Goal: Transaction & Acquisition: Download file/media

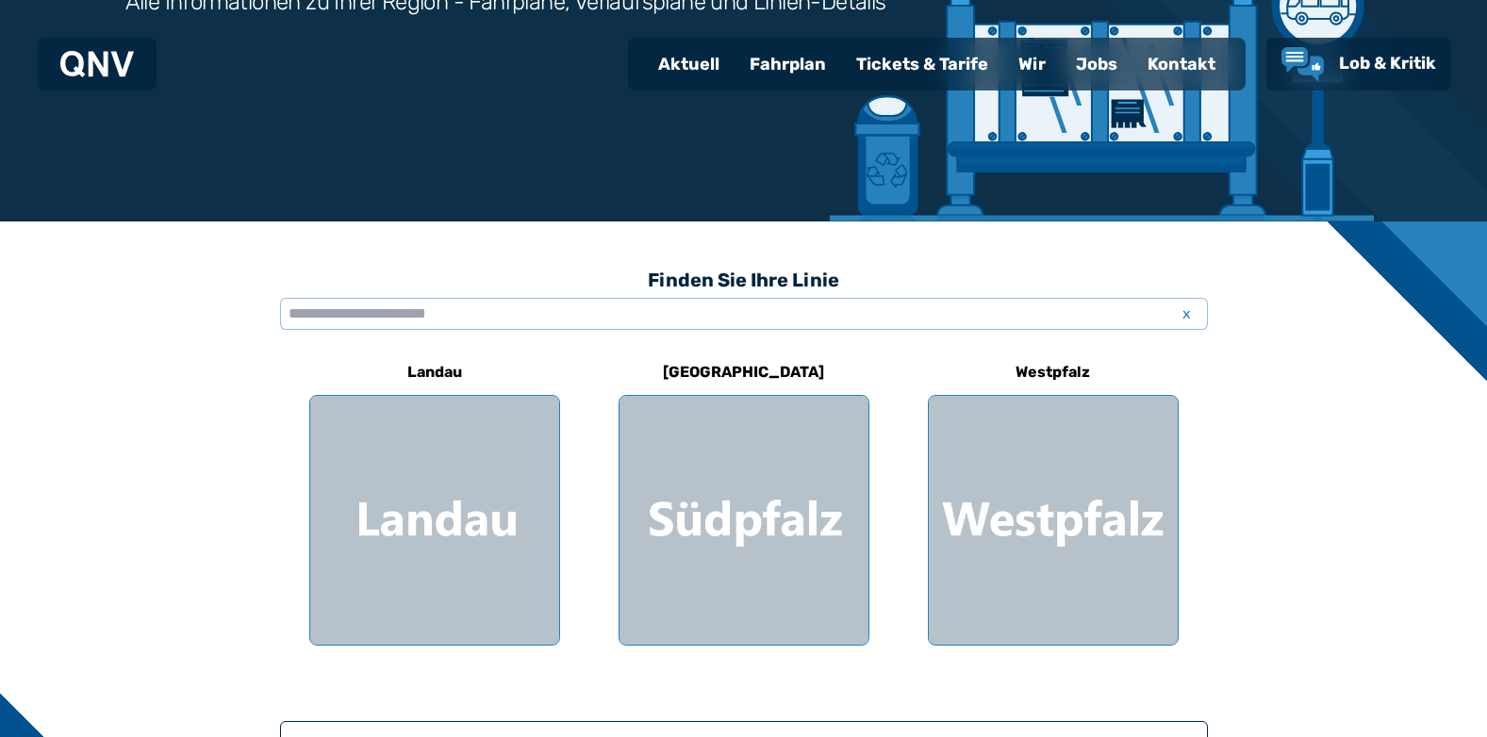
scroll to position [283, 0]
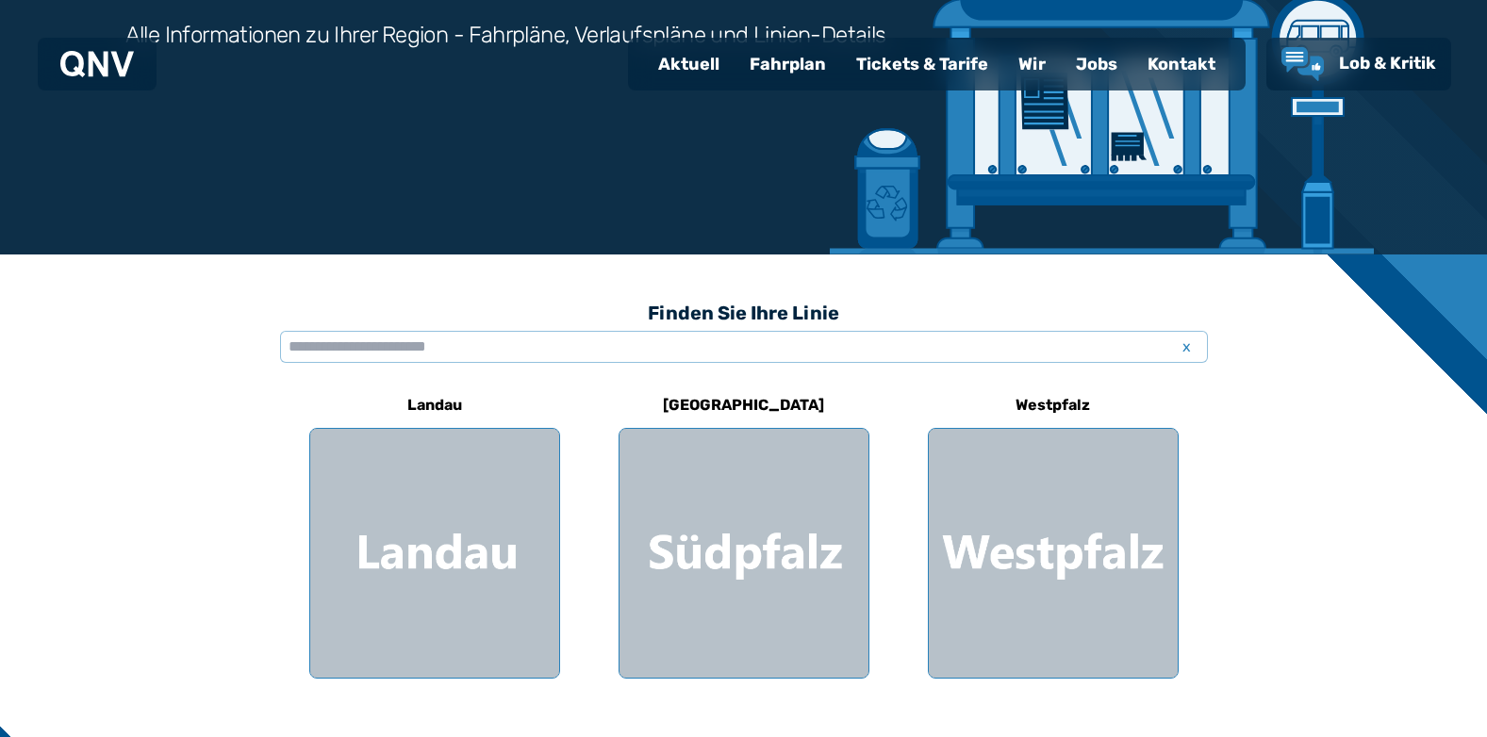
click at [822, 54] on div "Fahrplan" at bounding box center [787, 64] width 107 height 49
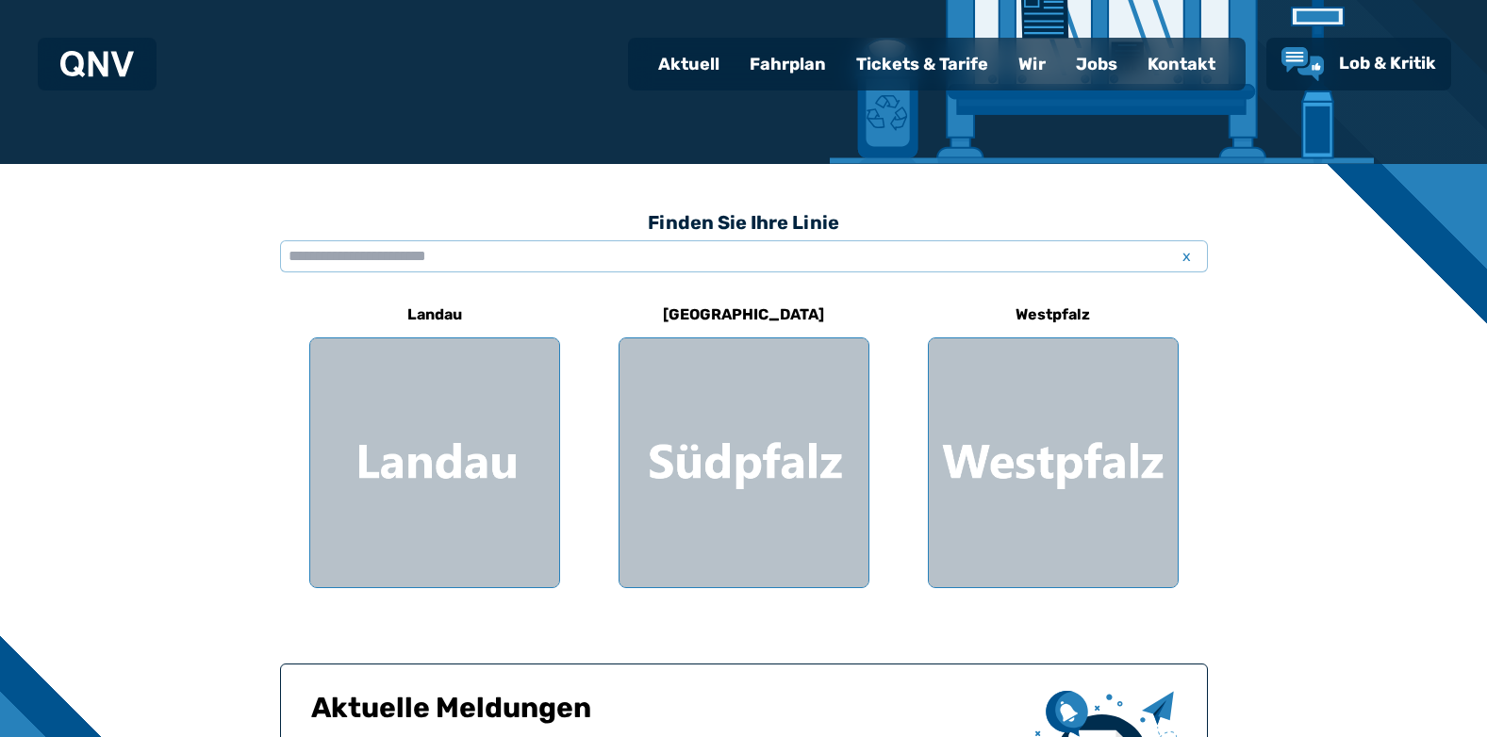
scroll to position [377, 0]
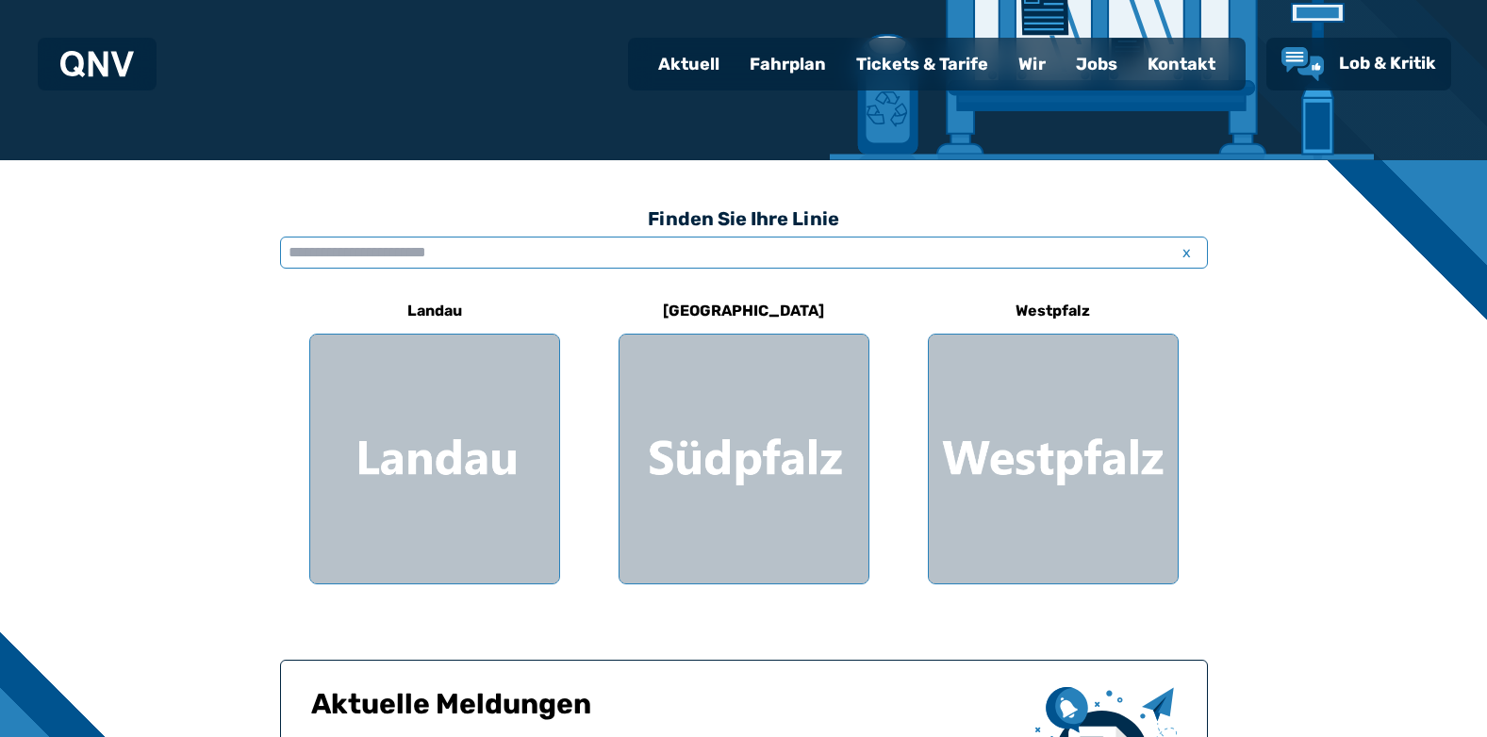
click at [355, 253] on input "text" at bounding box center [744, 253] width 928 height 32
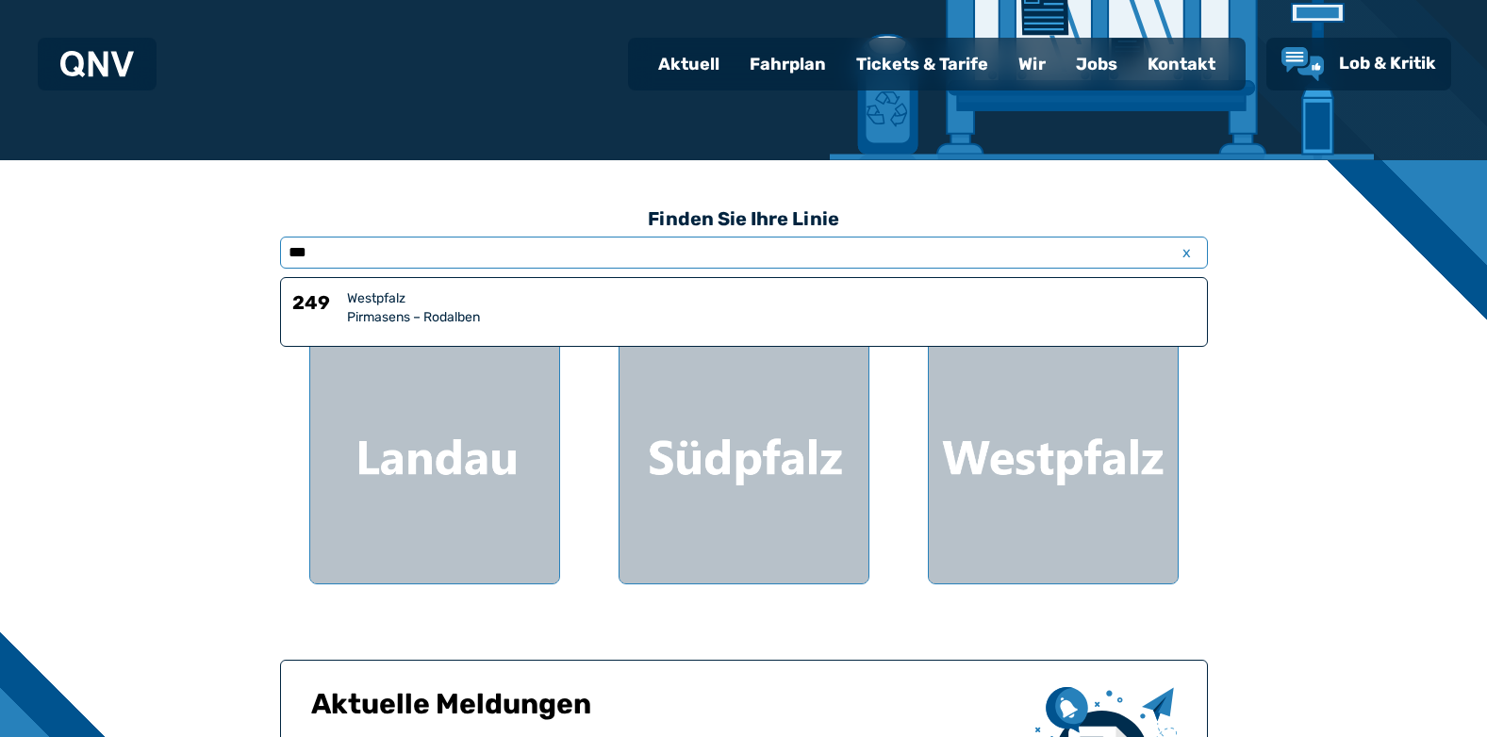
type input "***"
click at [419, 305] on div "Westpfalz" at bounding box center [771, 298] width 848 height 19
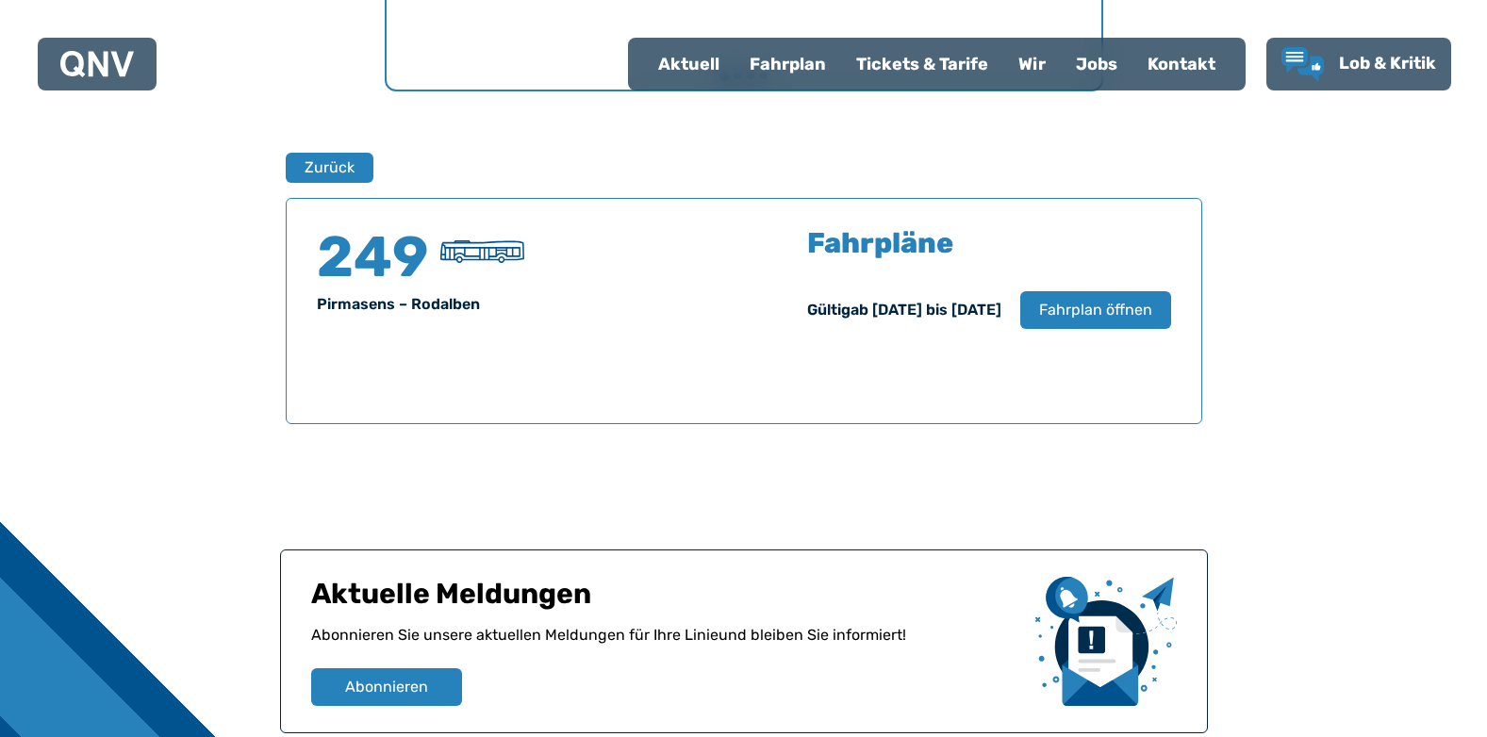
scroll to position [1242, 0]
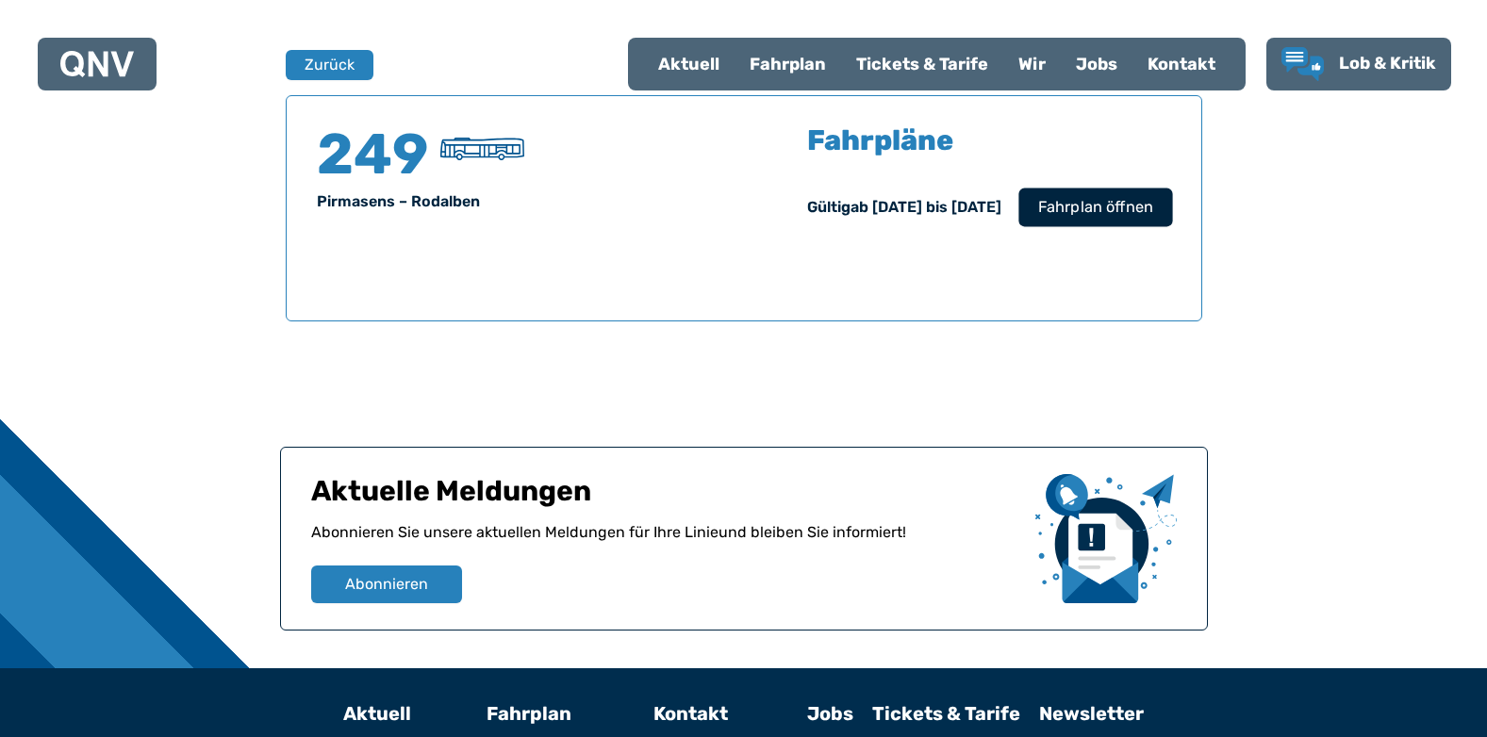
click at [1116, 205] on span "Fahrplan öffnen" at bounding box center [1094, 207] width 115 height 23
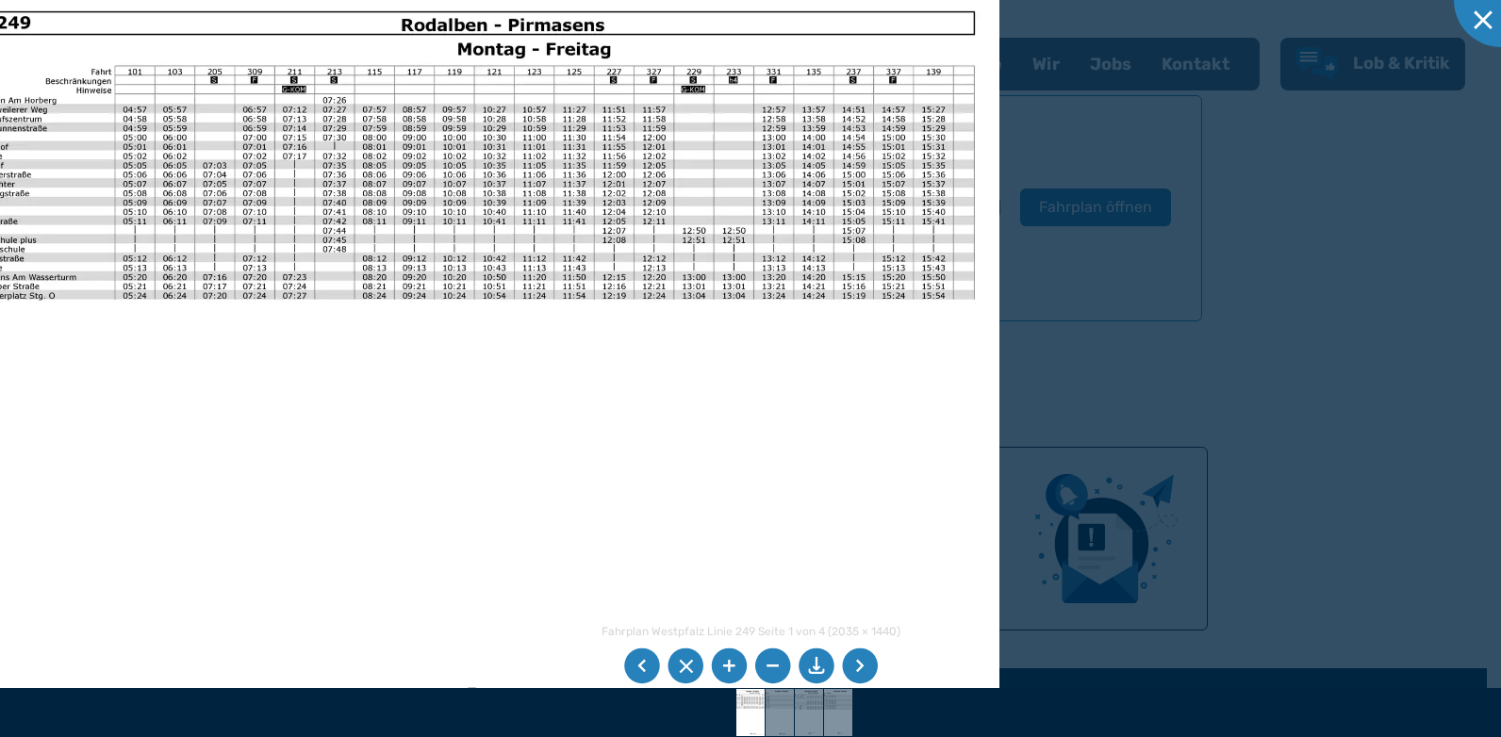
click at [863, 667] on li at bounding box center [860, 667] width 36 height 36
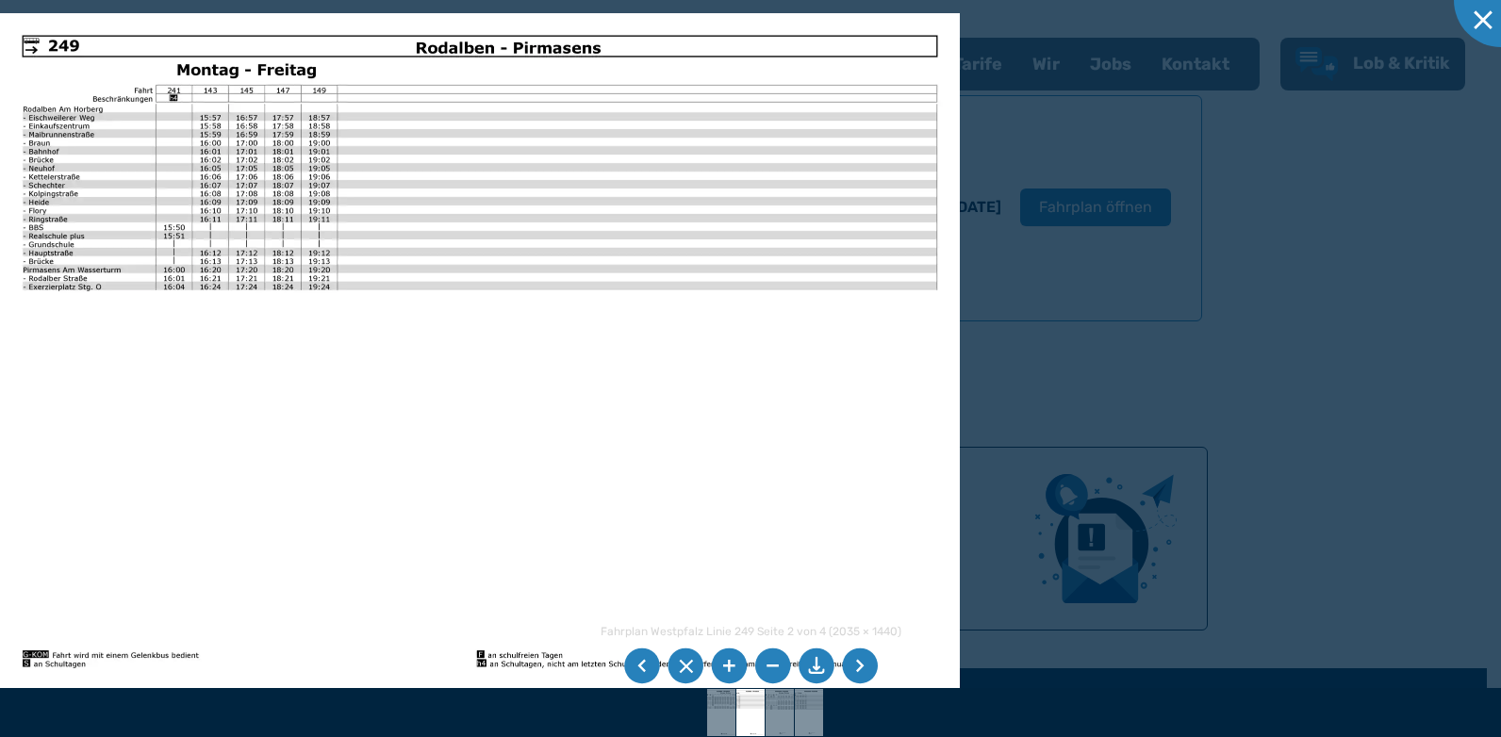
click at [861, 679] on li at bounding box center [860, 667] width 36 height 36
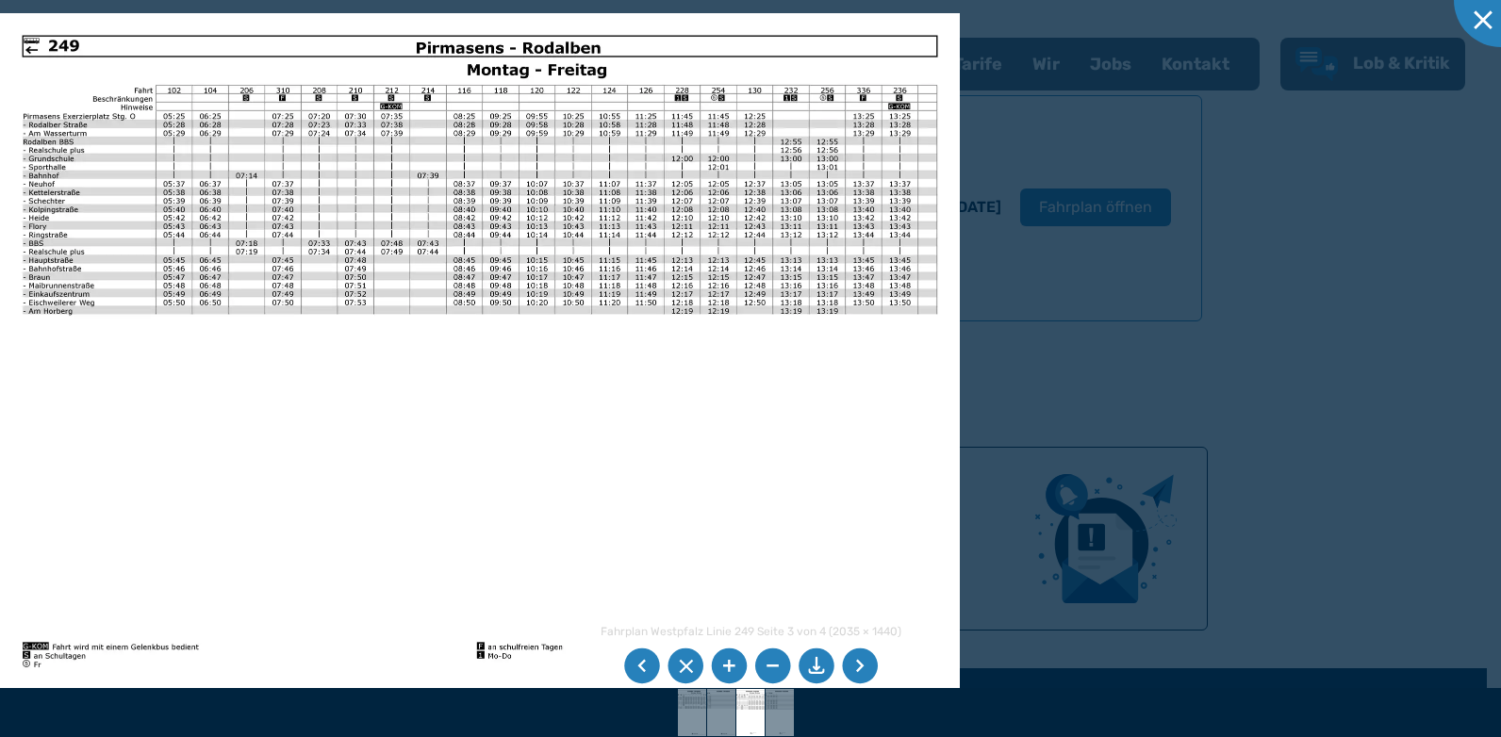
click at [862, 670] on li at bounding box center [860, 667] width 36 height 36
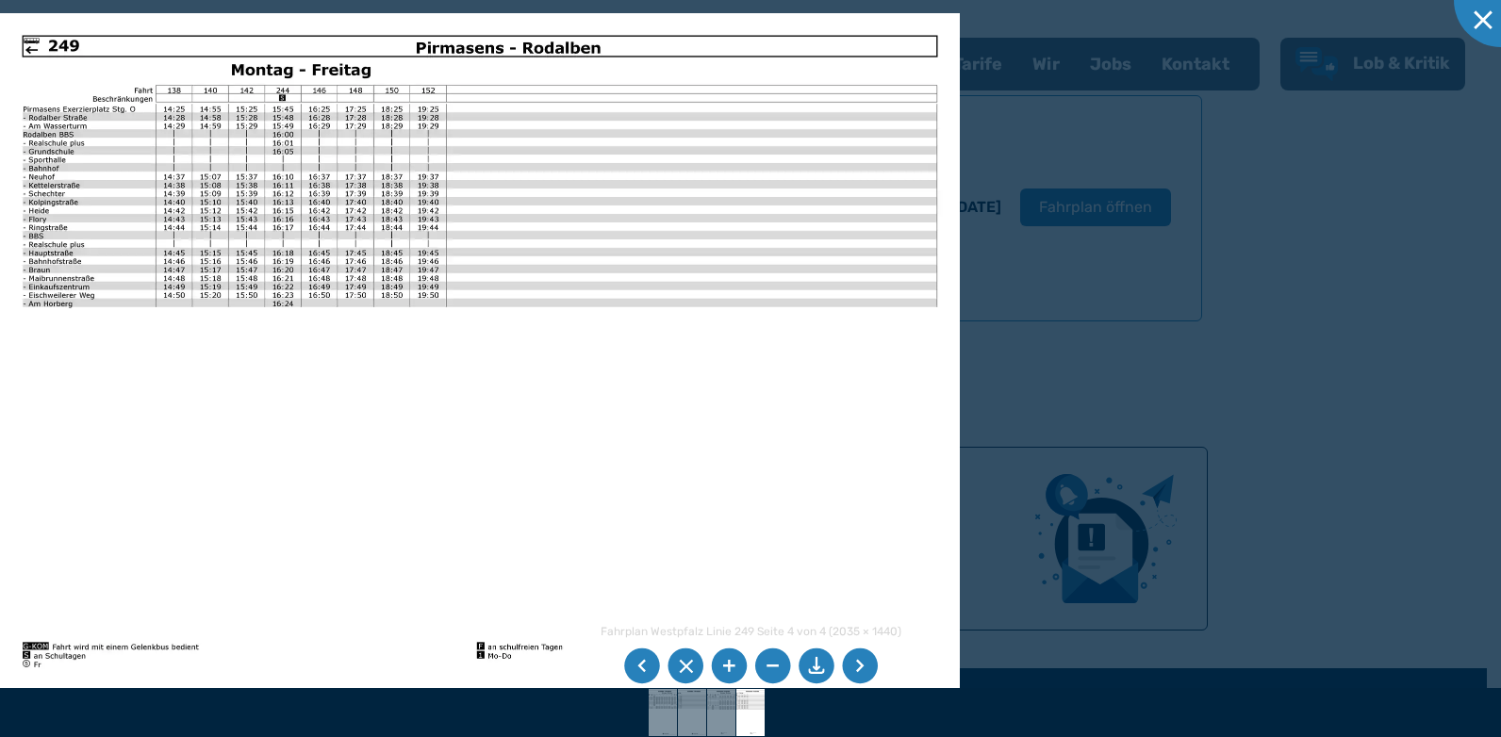
click at [823, 663] on li at bounding box center [816, 667] width 36 height 36
click at [683, 669] on li at bounding box center [685, 667] width 36 height 36
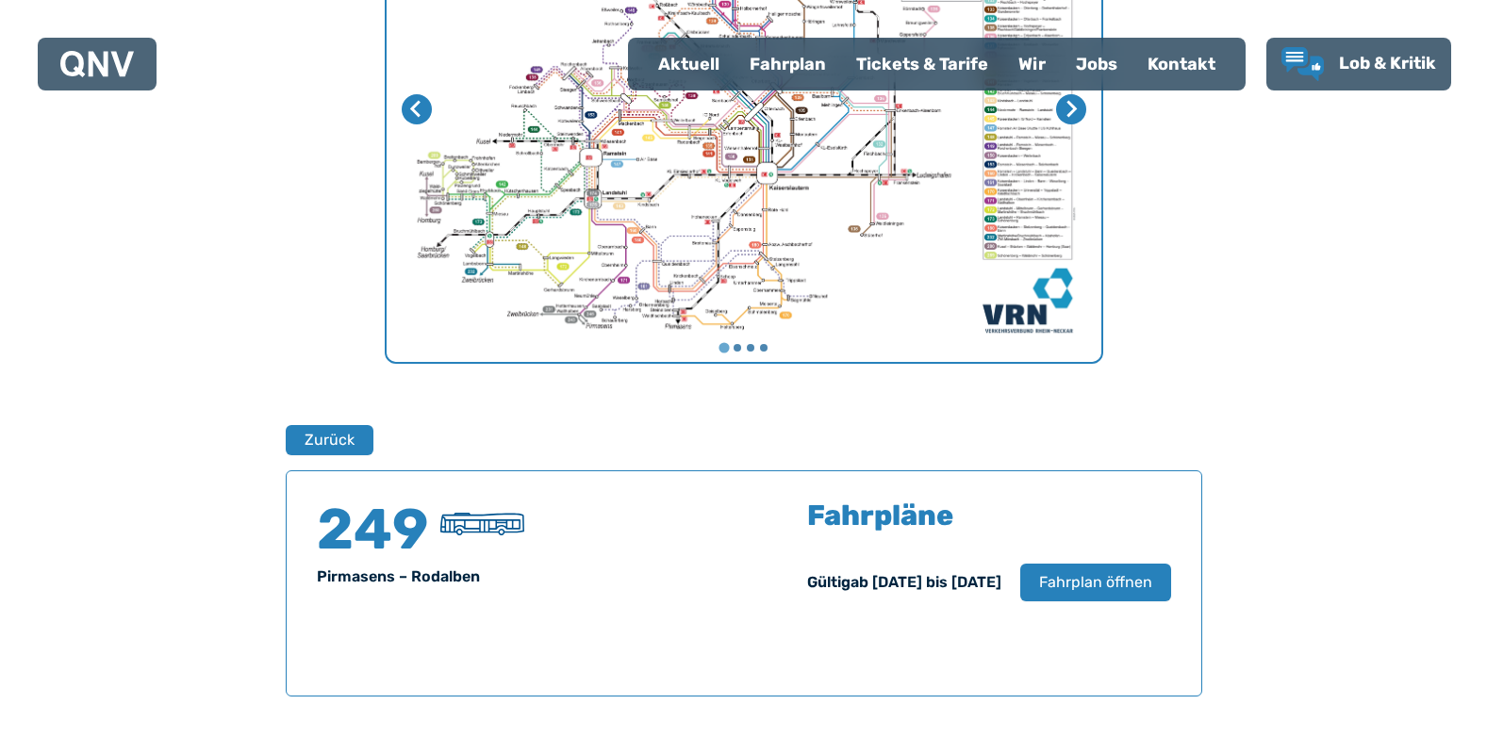
scroll to position [865, 0]
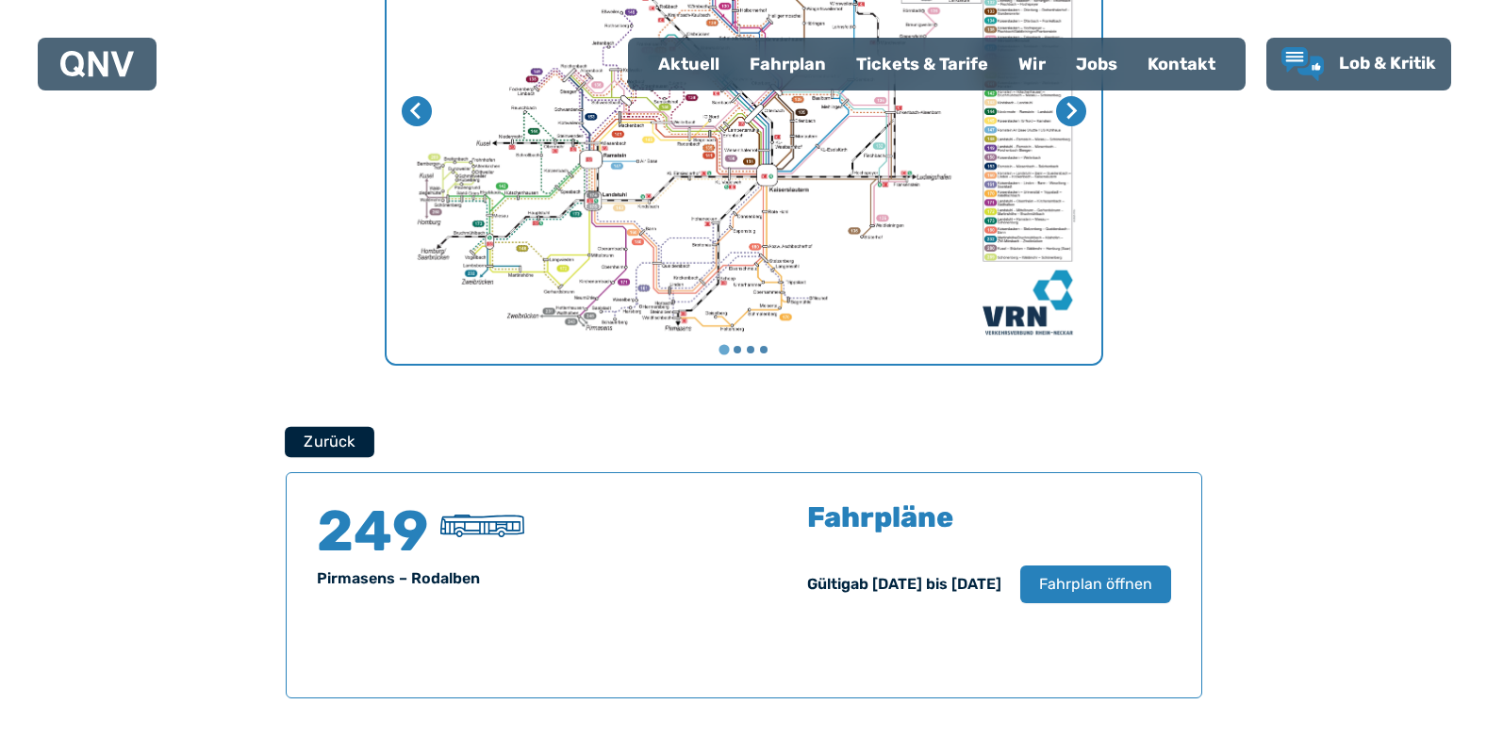
click at [334, 436] on button "Zurück" at bounding box center [330, 441] width 90 height 31
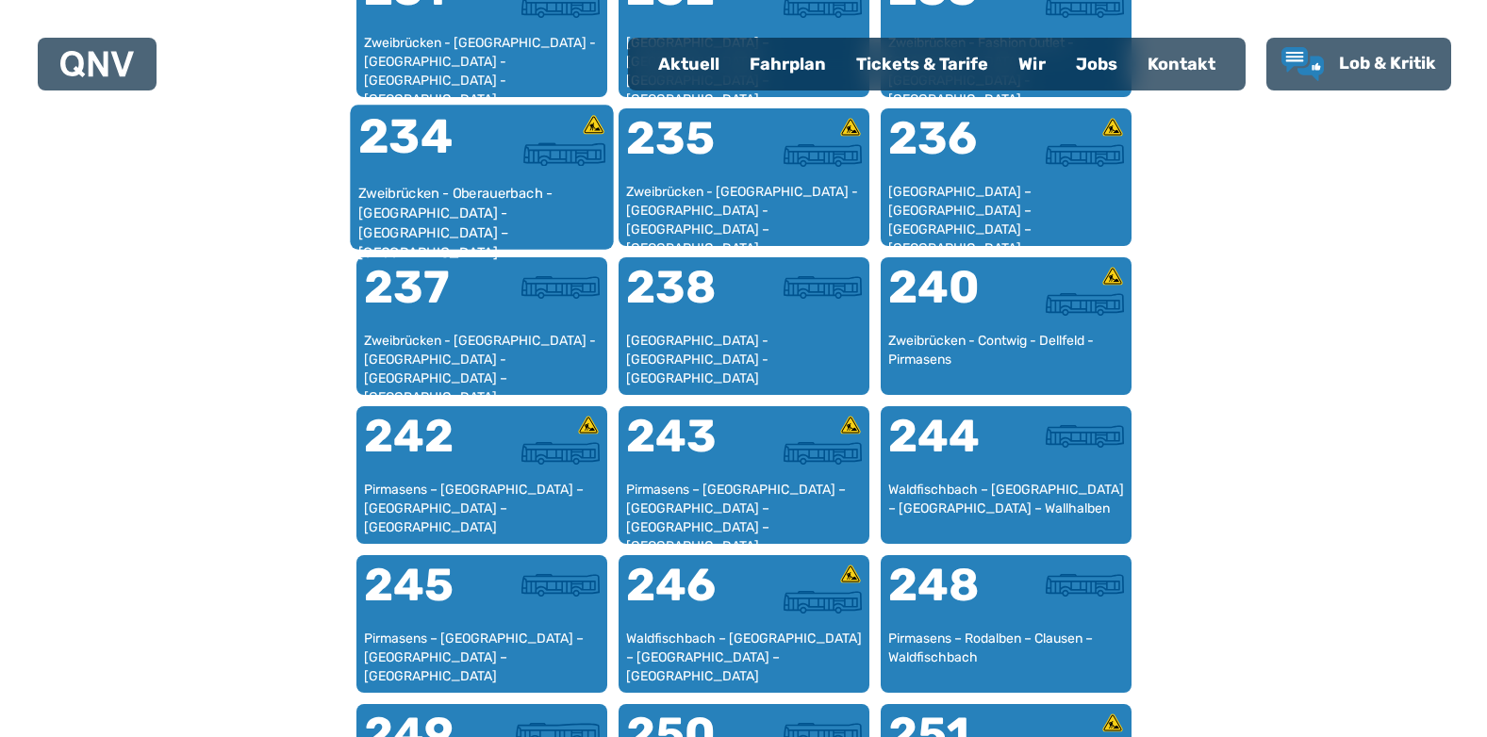
scroll to position [1806, 0]
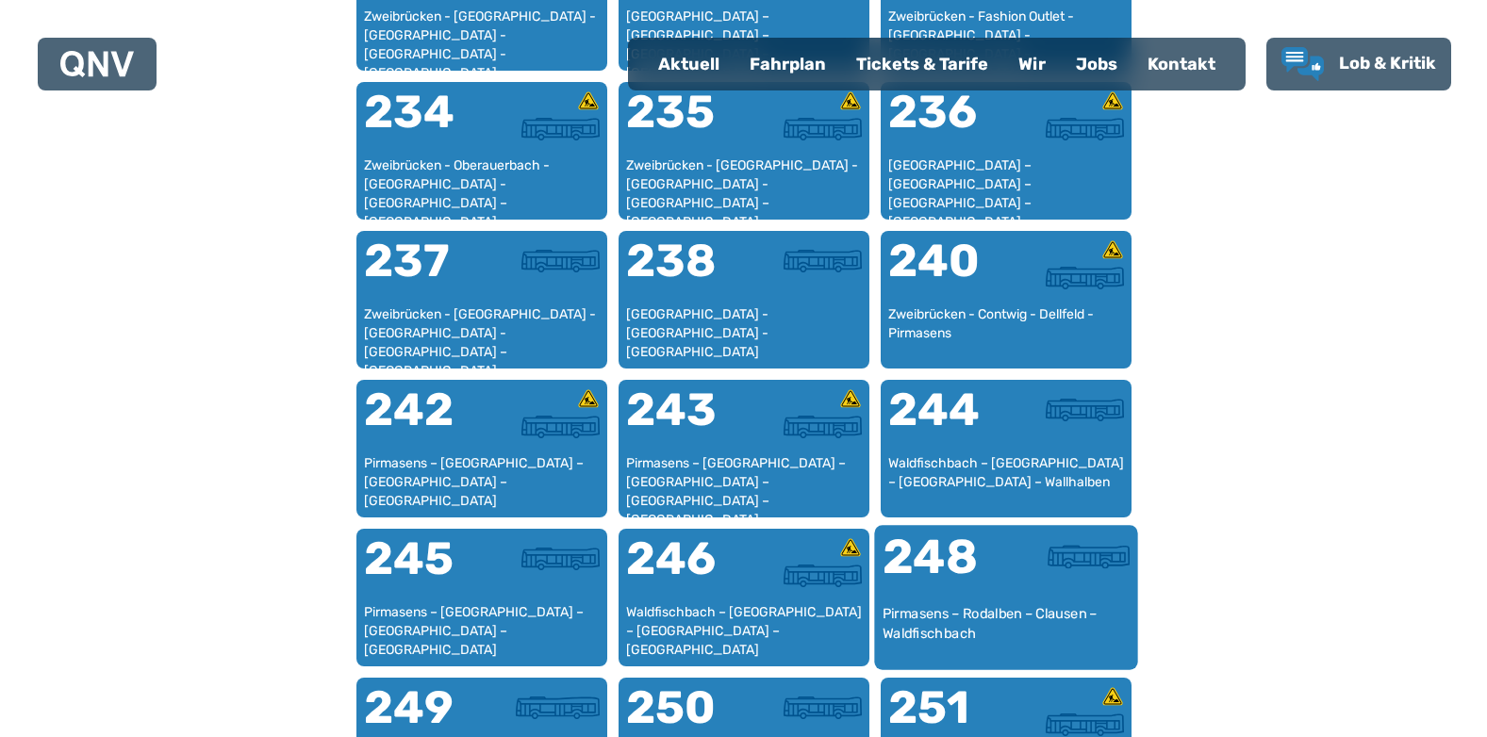
click at [984, 582] on div "248" at bounding box center [942, 569] width 123 height 71
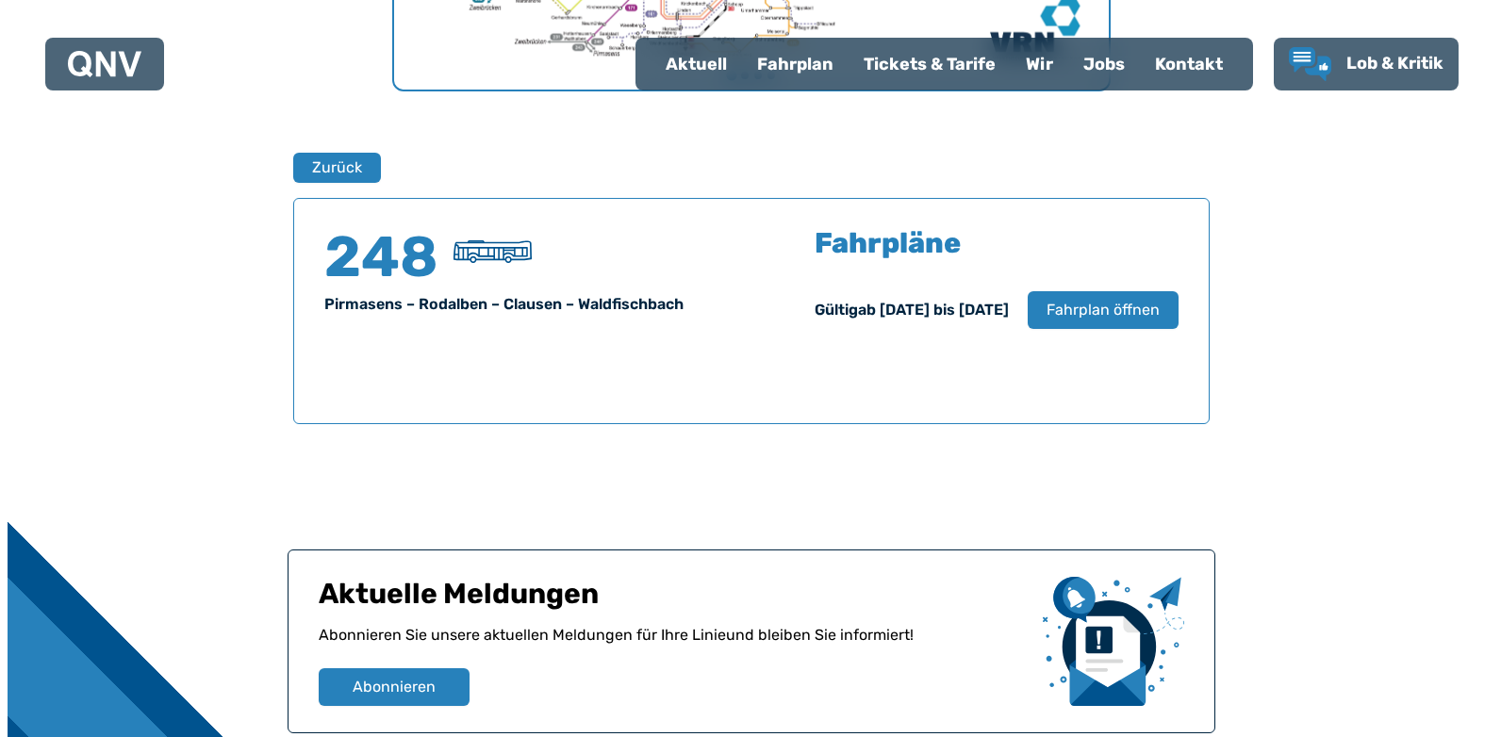
scroll to position [1242, 0]
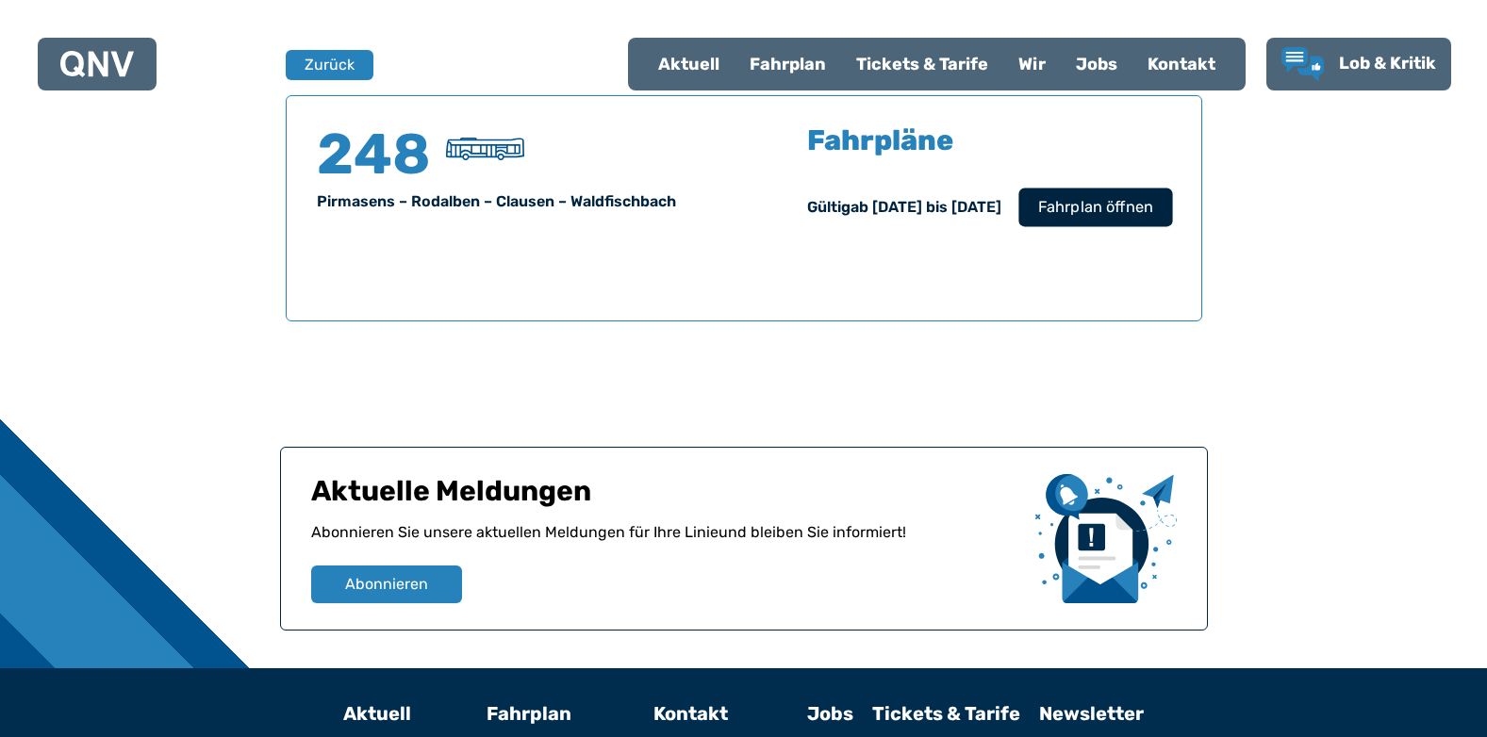
click at [1130, 211] on span "Fahrplan öffnen" at bounding box center [1094, 207] width 115 height 23
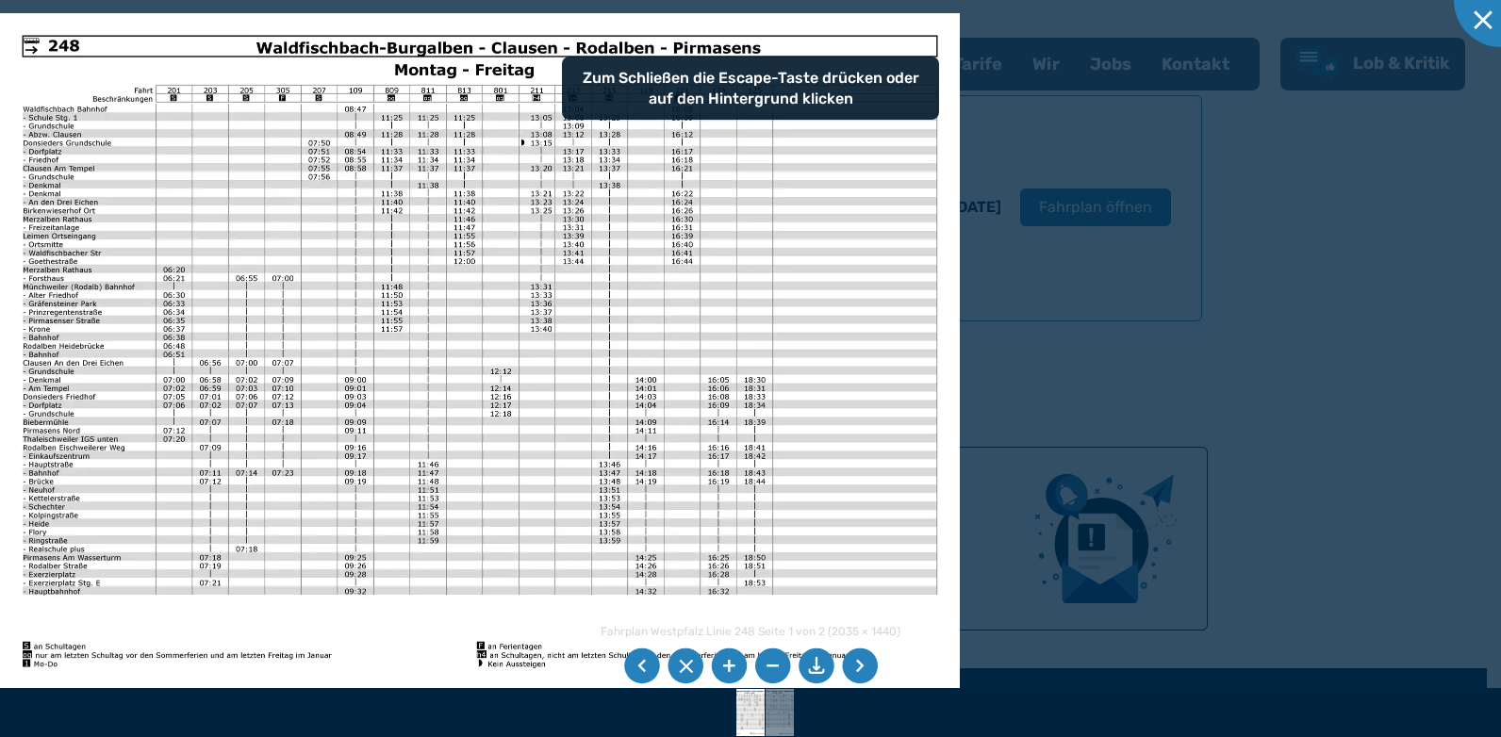
click at [813, 670] on li at bounding box center [816, 667] width 36 height 36
